Goal: Transaction & Acquisition: Obtain resource

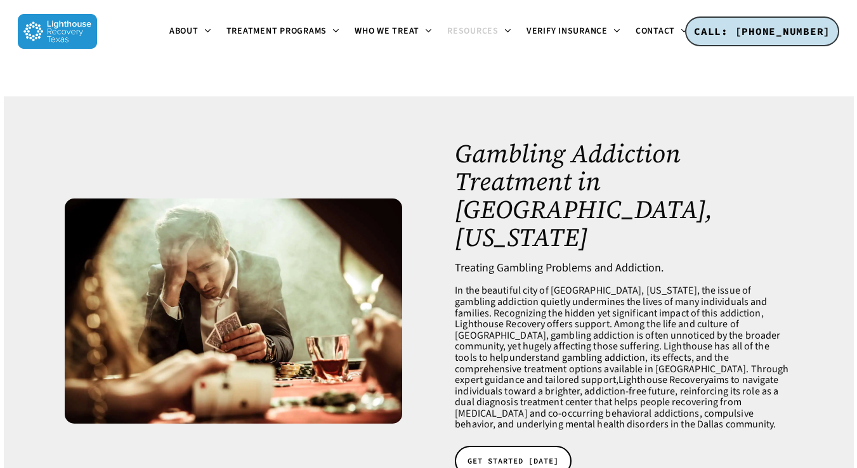
scroll to position [2756, 0]
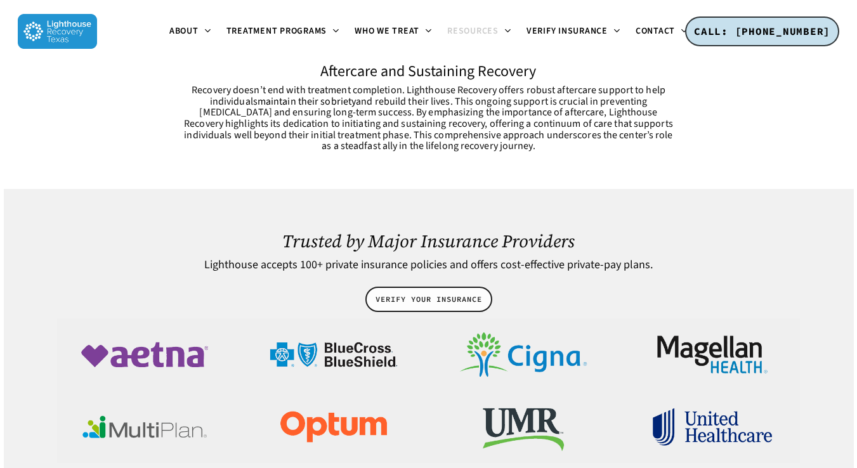
click at [436, 293] on span "VERIFY YOUR INSURANCE" at bounding box center [429, 299] width 107 height 13
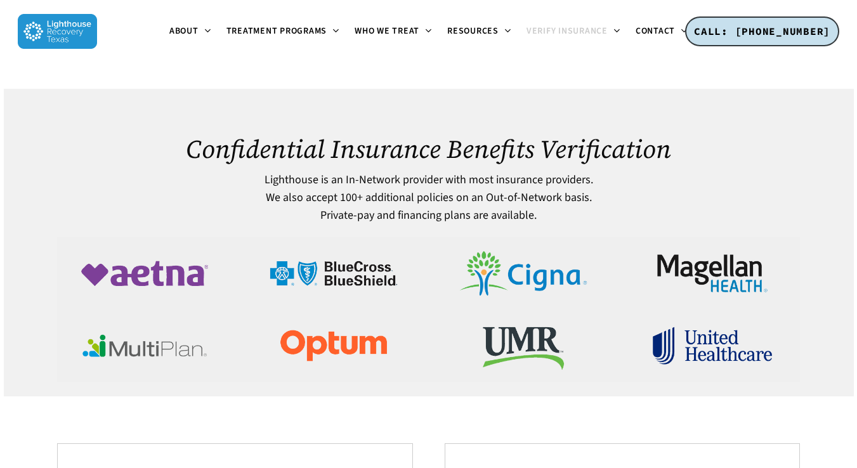
click at [432, 237] on div at bounding box center [523, 273] width 189 height 72
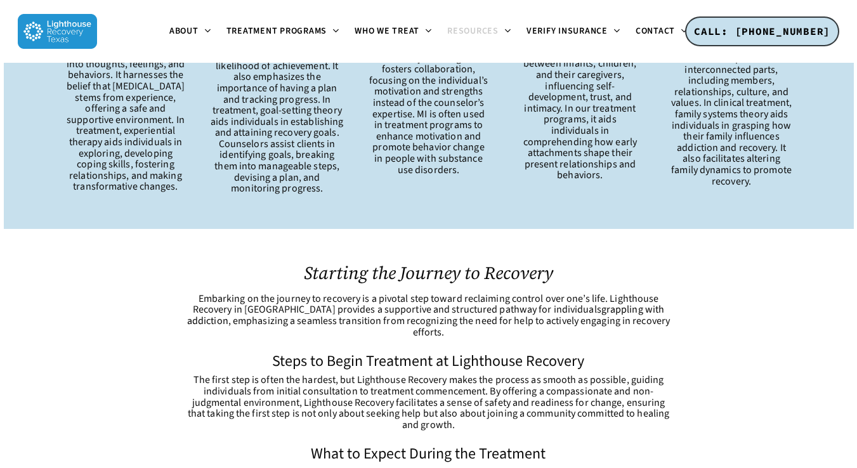
scroll to position [1224, 0]
